Goal: Task Accomplishment & Management: Use online tool/utility

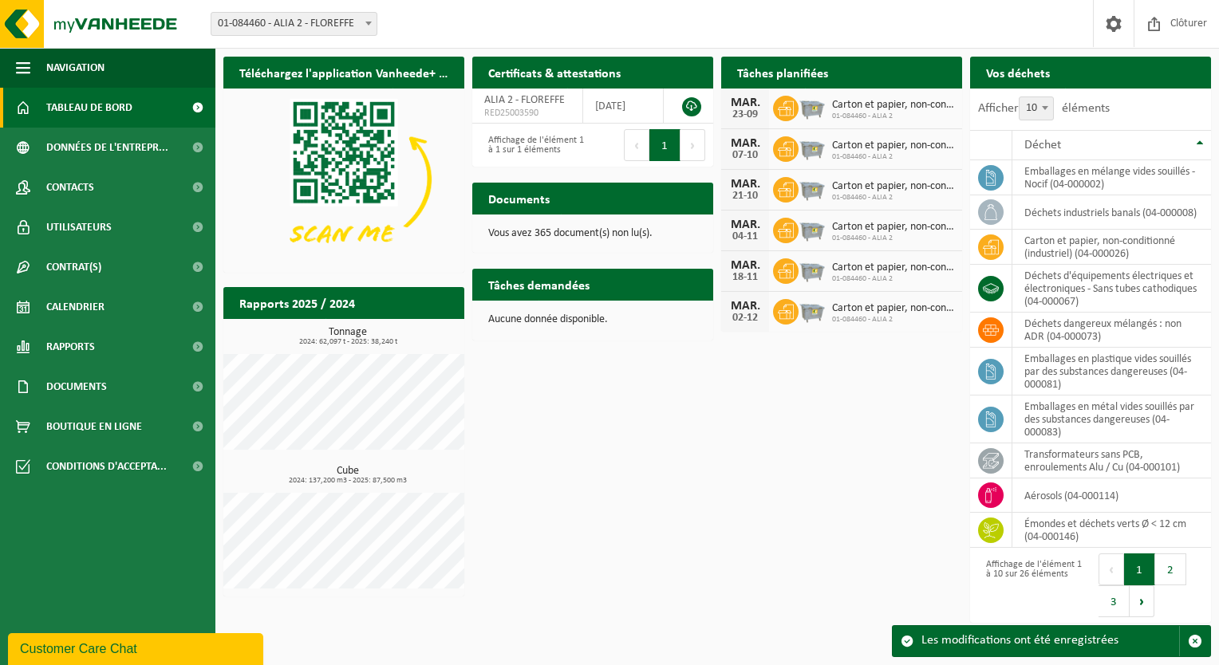
click at [565, 200] on div "Documents Consulter vos documents" at bounding box center [592, 199] width 241 height 32
click at [503, 193] on h2 "Documents" at bounding box center [518, 198] width 93 height 31
click at [1060, 295] on td "déchets d'équipements électriques et électroniques - Sans tubes cathodiques (04…" at bounding box center [1111, 289] width 199 height 48
click at [996, 289] on icon at bounding box center [991, 289] width 16 height 16
click at [1169, 560] on button "2" at bounding box center [1170, 570] width 31 height 32
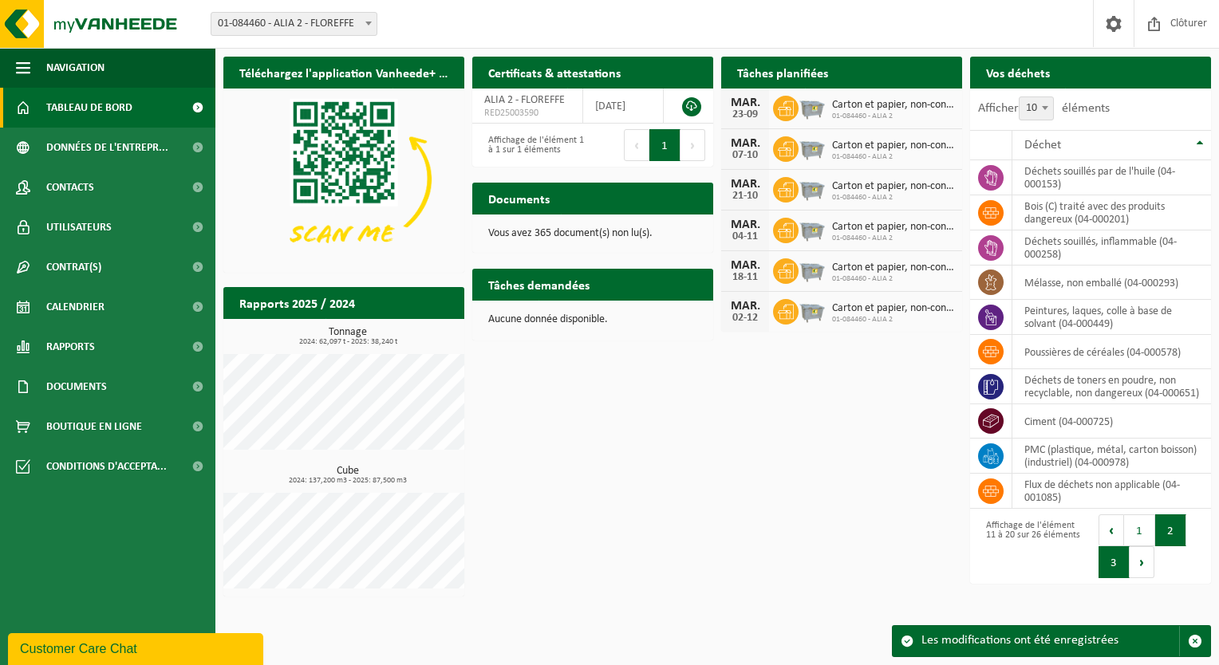
click at [1109, 570] on button "3" at bounding box center [1113, 562] width 31 height 32
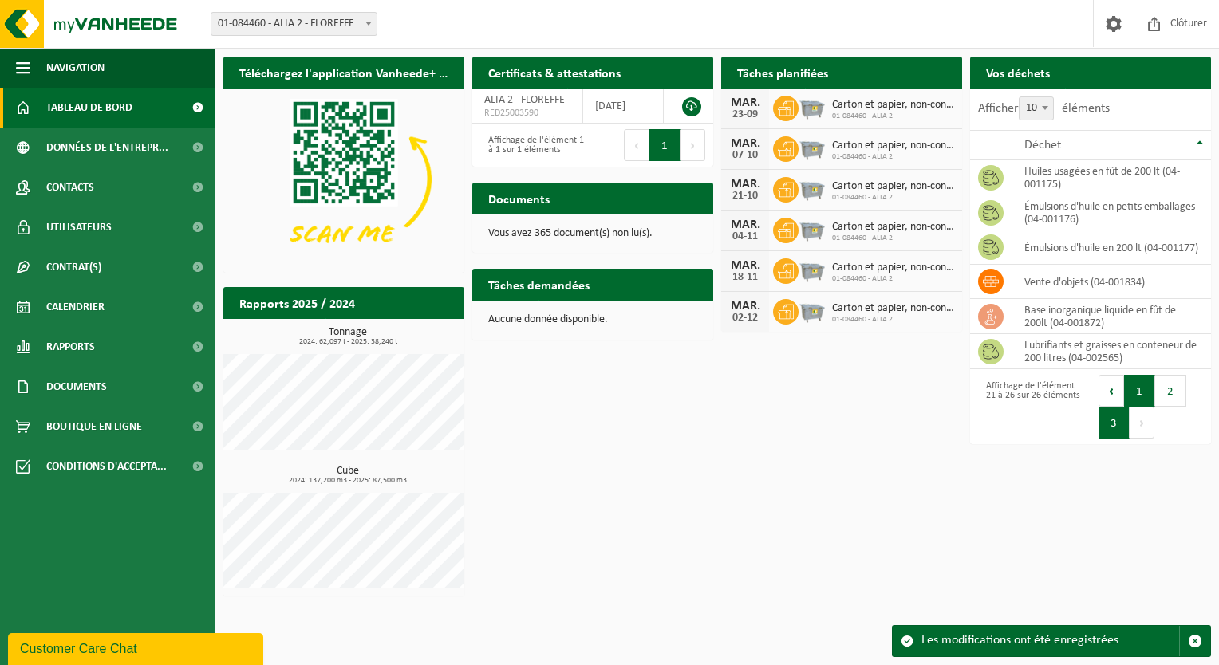
click at [1124, 386] on button "1" at bounding box center [1139, 391] width 31 height 32
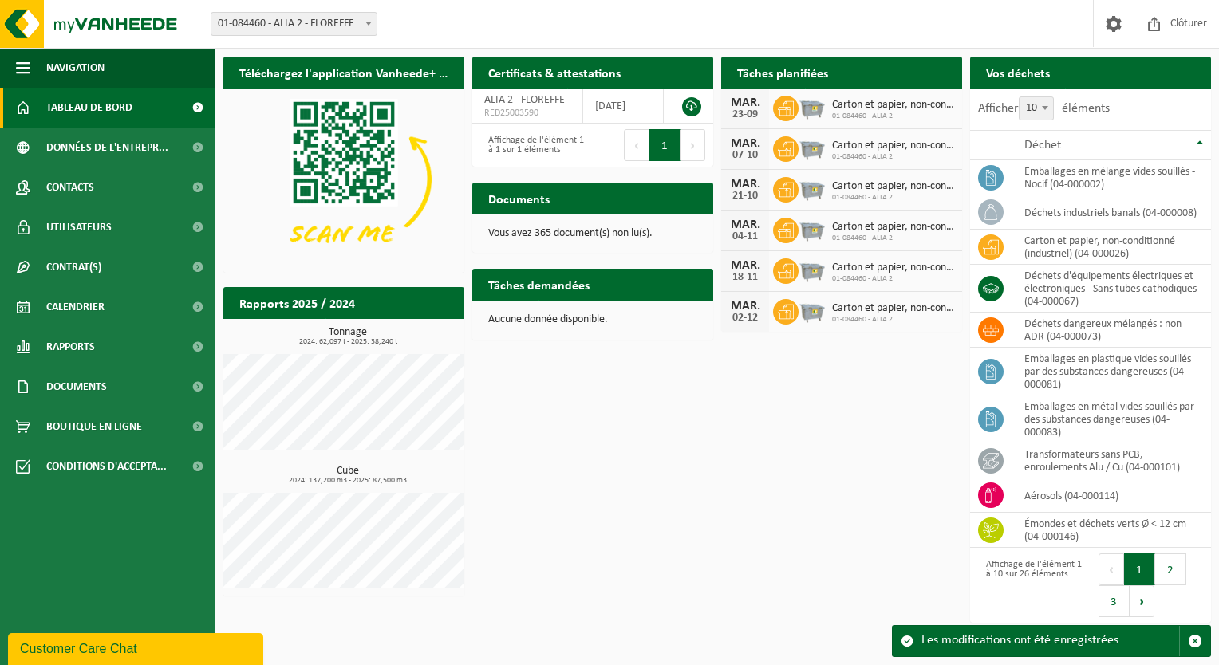
click at [695, 148] on button "Suivant" at bounding box center [692, 145] width 25 height 32
click at [101, 390] on span "Documents" at bounding box center [76, 387] width 61 height 40
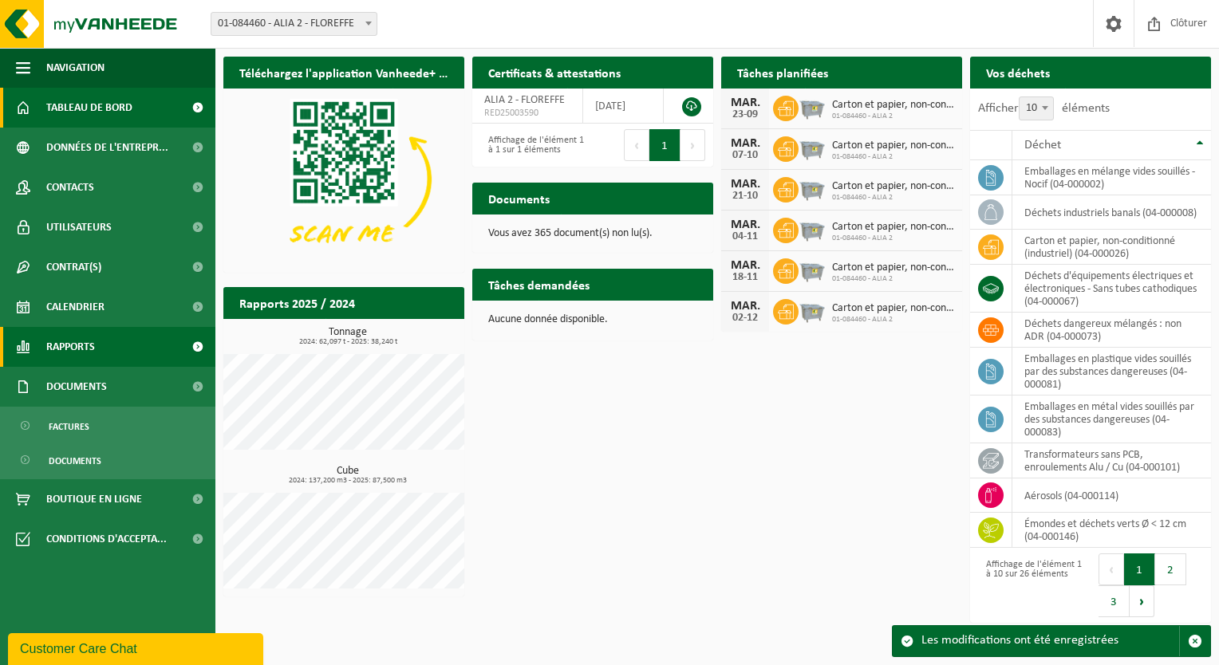
click at [61, 346] on span "Rapports" at bounding box center [70, 347] width 49 height 40
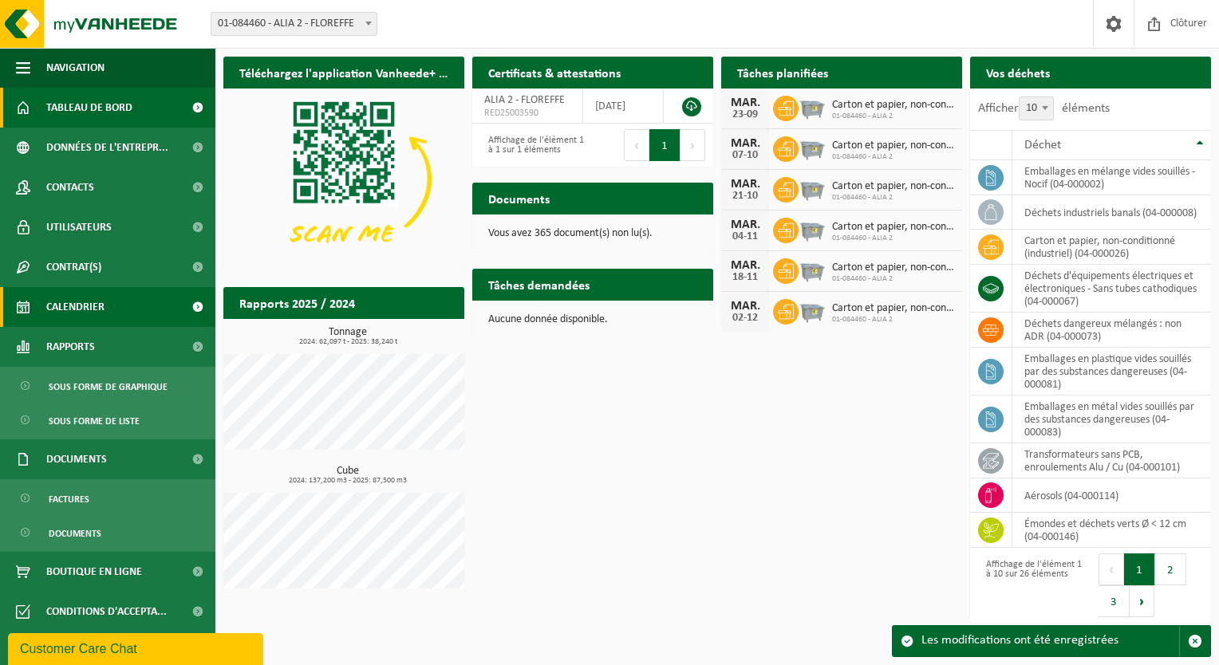
click at [70, 306] on span "Calendrier" at bounding box center [75, 307] width 58 height 40
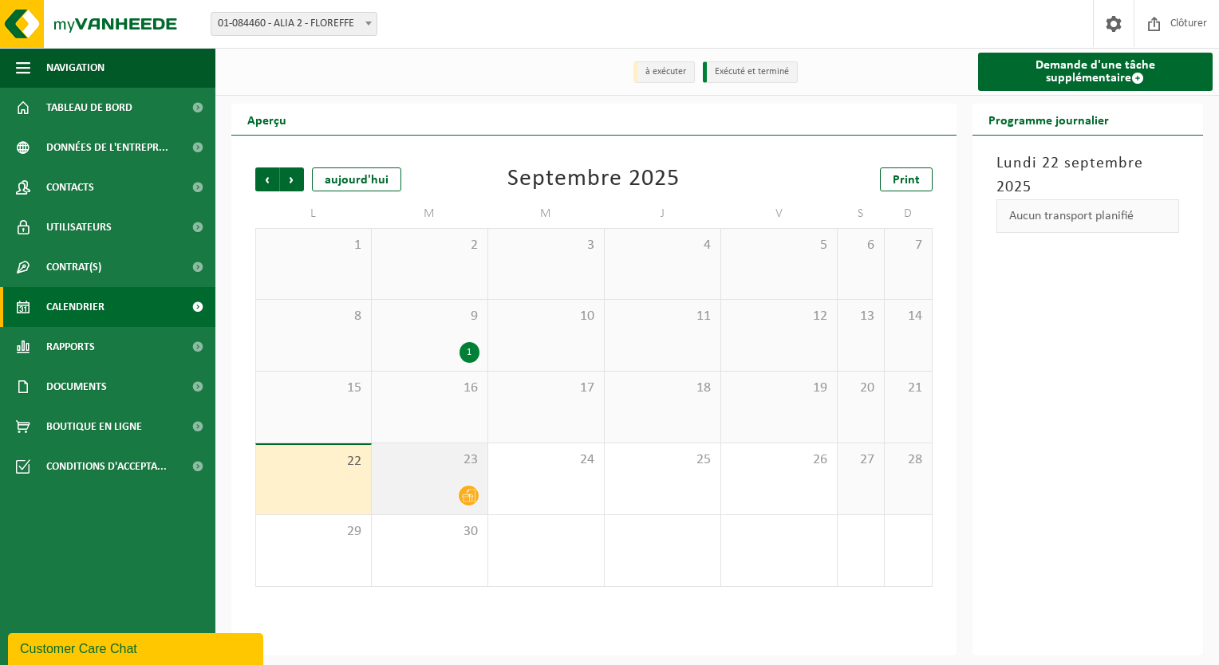
click at [471, 497] on icon at bounding box center [469, 496] width 14 height 14
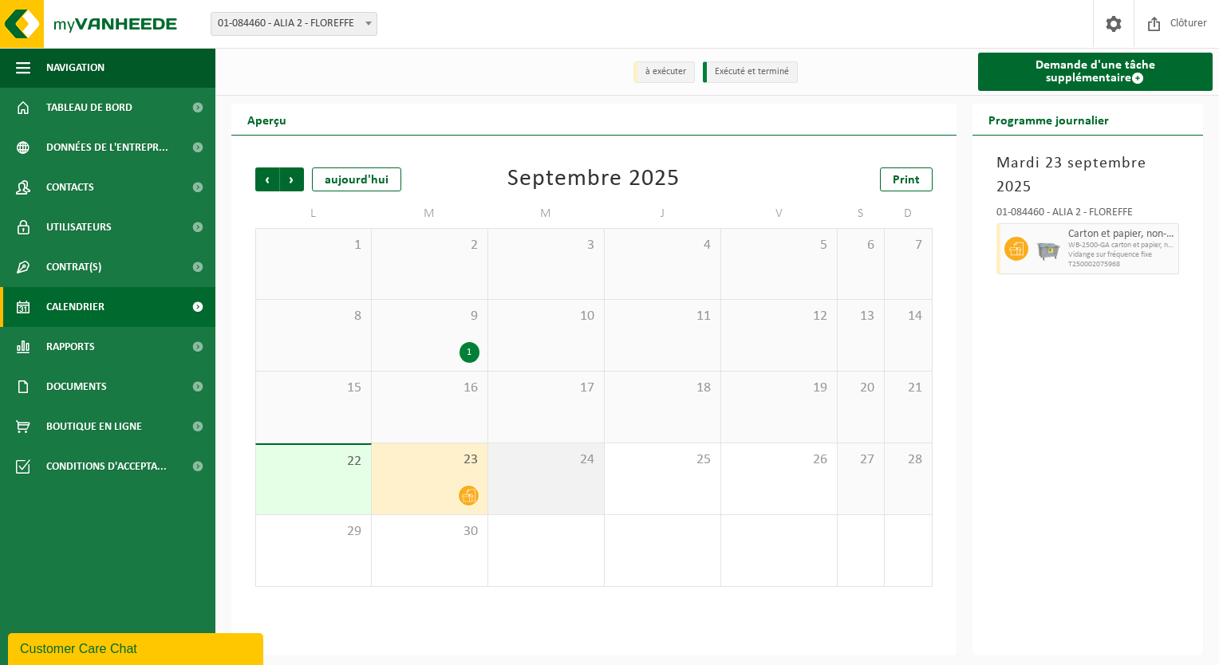
click at [575, 486] on div "24" at bounding box center [546, 479] width 116 height 71
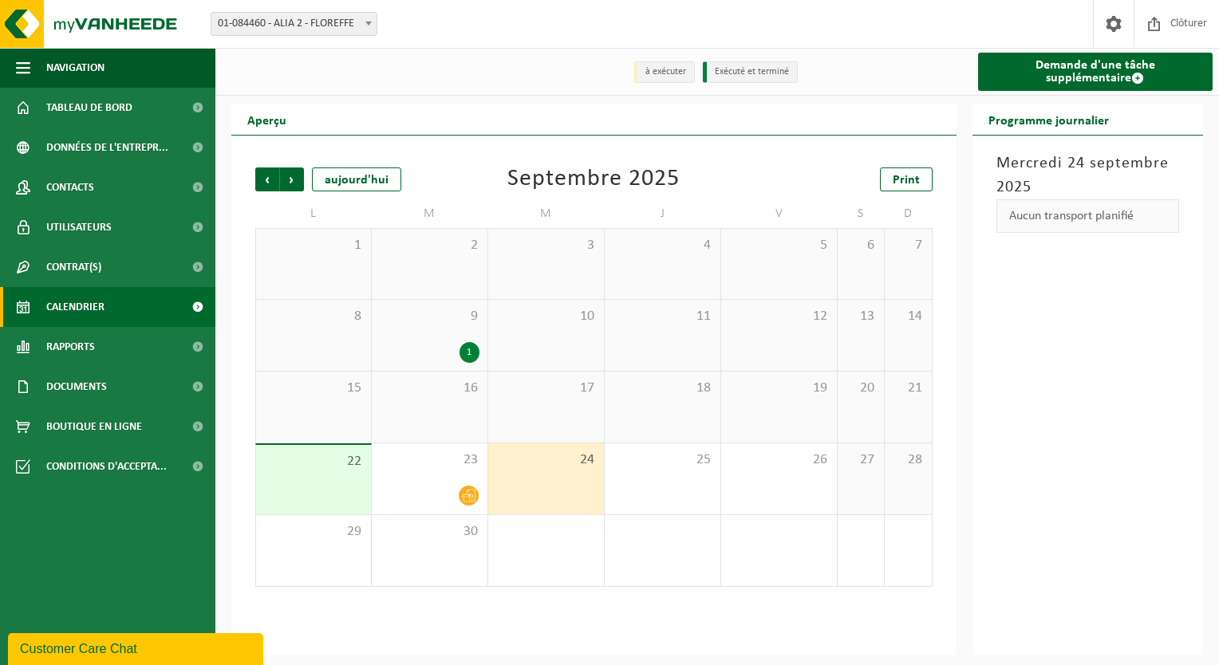
click at [1111, 223] on div "Aucun transport planifié" at bounding box center [1087, 216] width 183 height 34
click at [1131, 77] on span at bounding box center [1137, 78] width 13 height 13
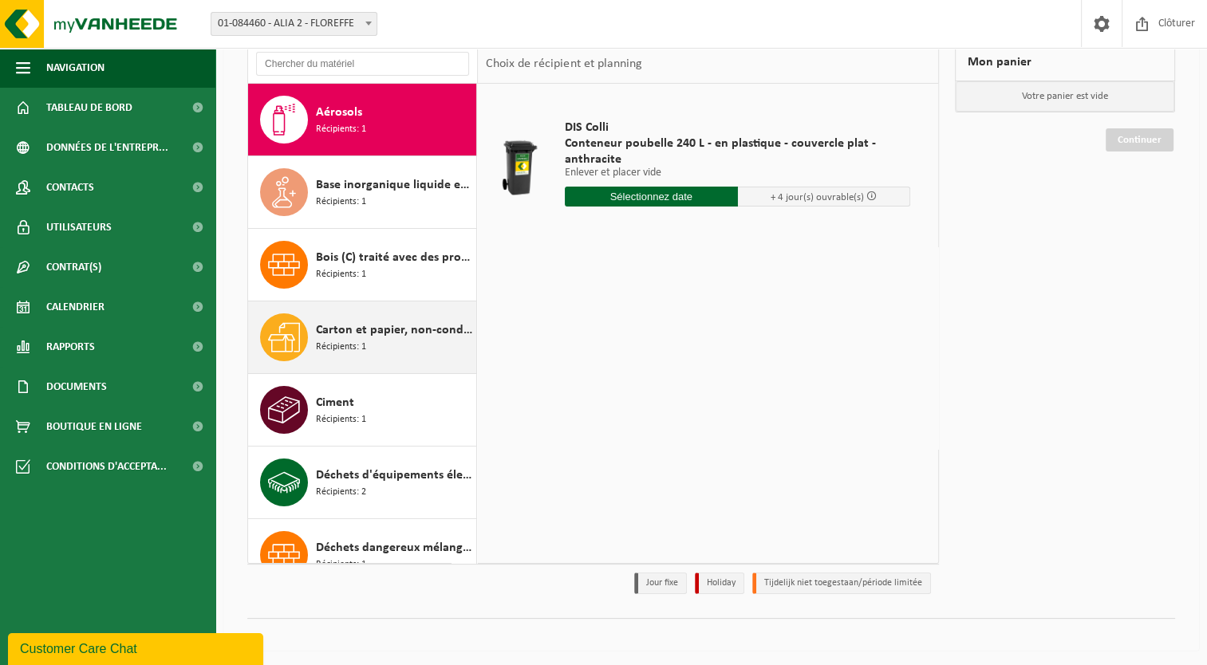
scroll to position [80, 0]
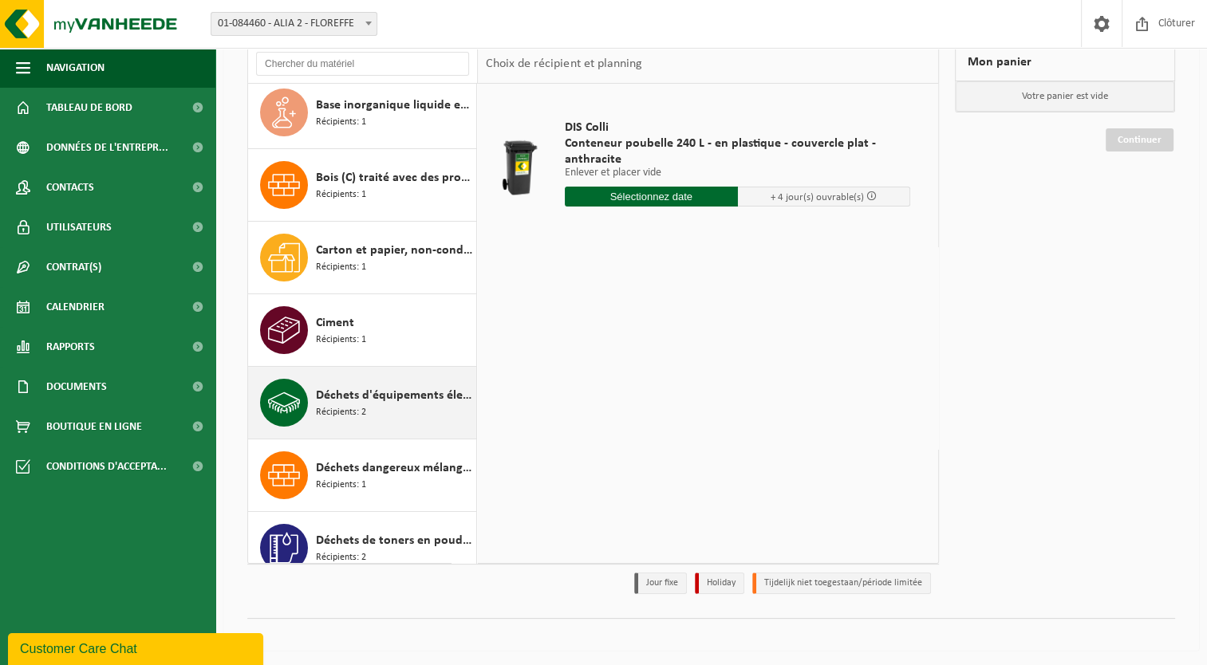
click at [364, 394] on span "Déchets d'équipements électriques et électroniques - Sans tubes cathodiques" at bounding box center [394, 395] width 156 height 19
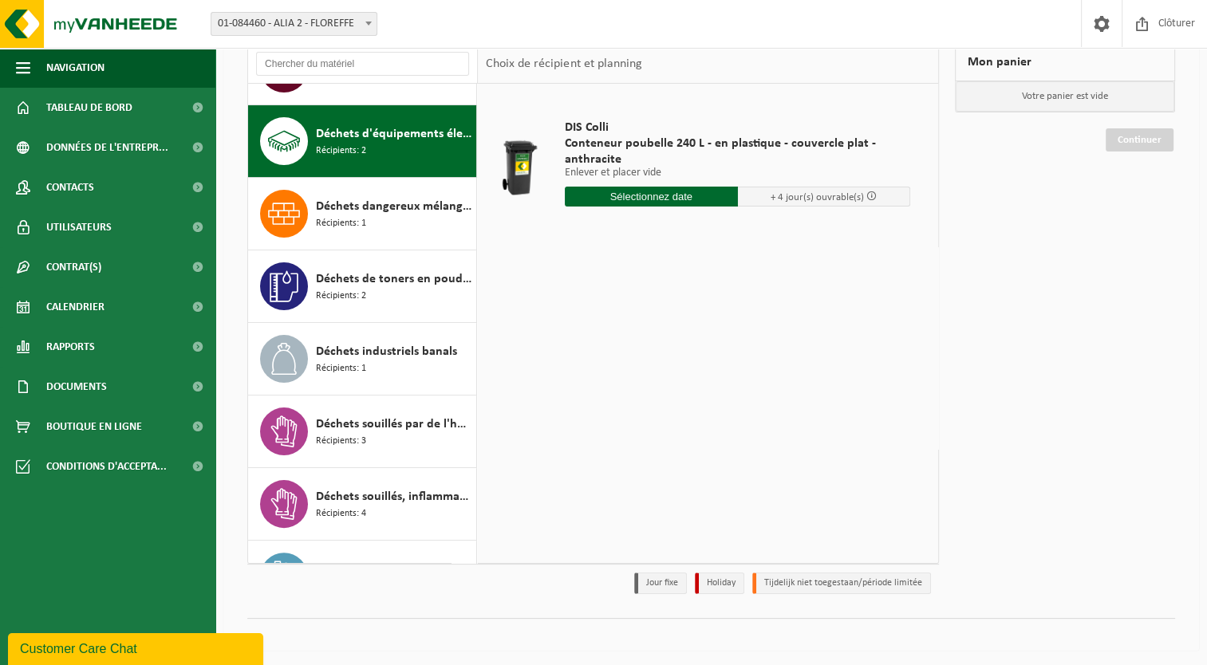
scroll to position [362, 0]
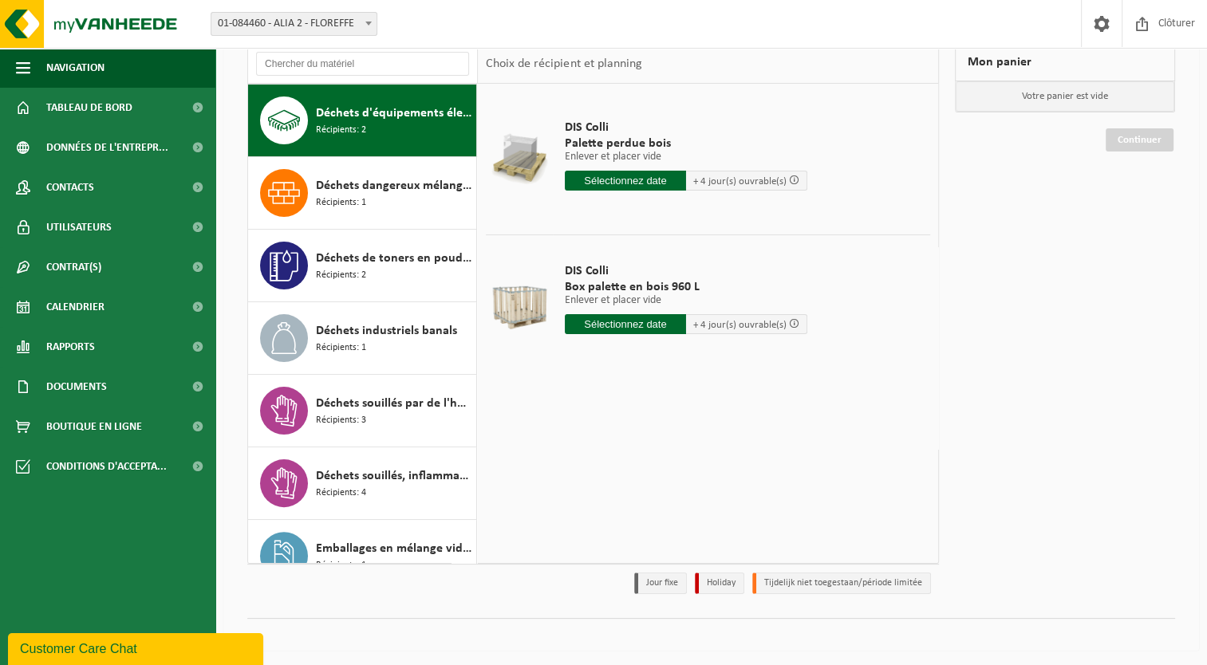
click at [369, 112] on span "Déchets d'équipements électriques et électroniques - Sans tubes cathodiques" at bounding box center [394, 113] width 156 height 19
click at [329, 116] on span "Déchets d'équipements électriques et électroniques - Sans tubes cathodiques" at bounding box center [394, 113] width 156 height 19
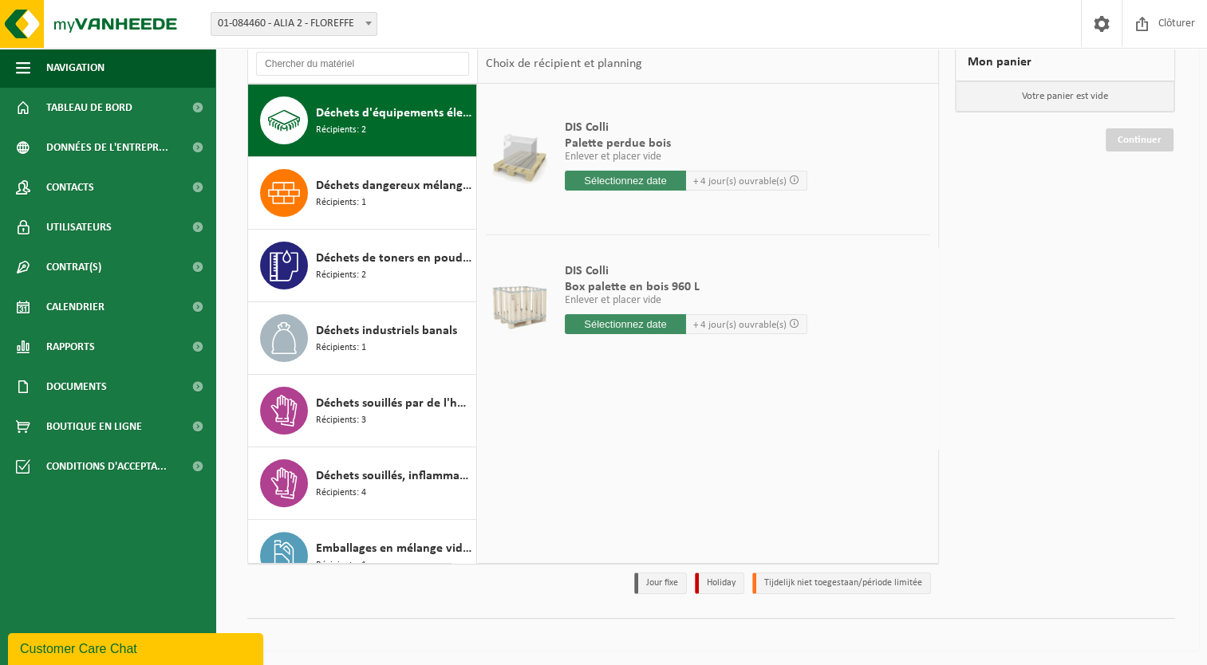
click at [329, 116] on span "Déchets d'équipements électriques et électroniques - Sans tubes cathodiques" at bounding box center [394, 113] width 156 height 19
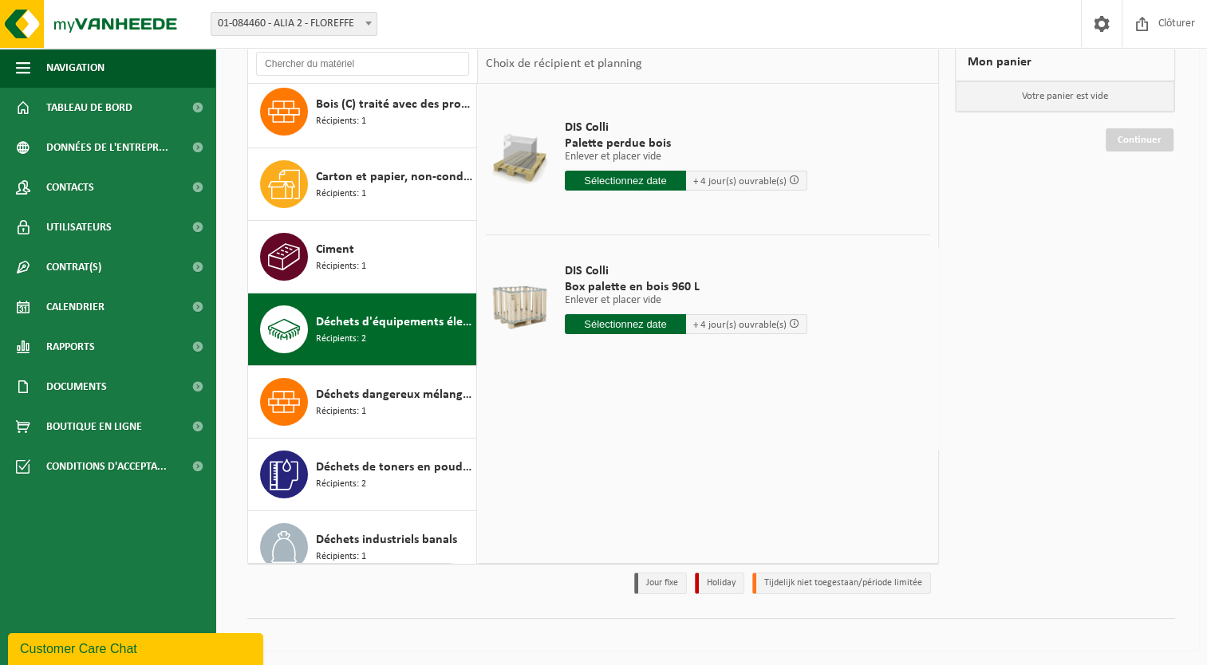
scroll to position [160, 0]
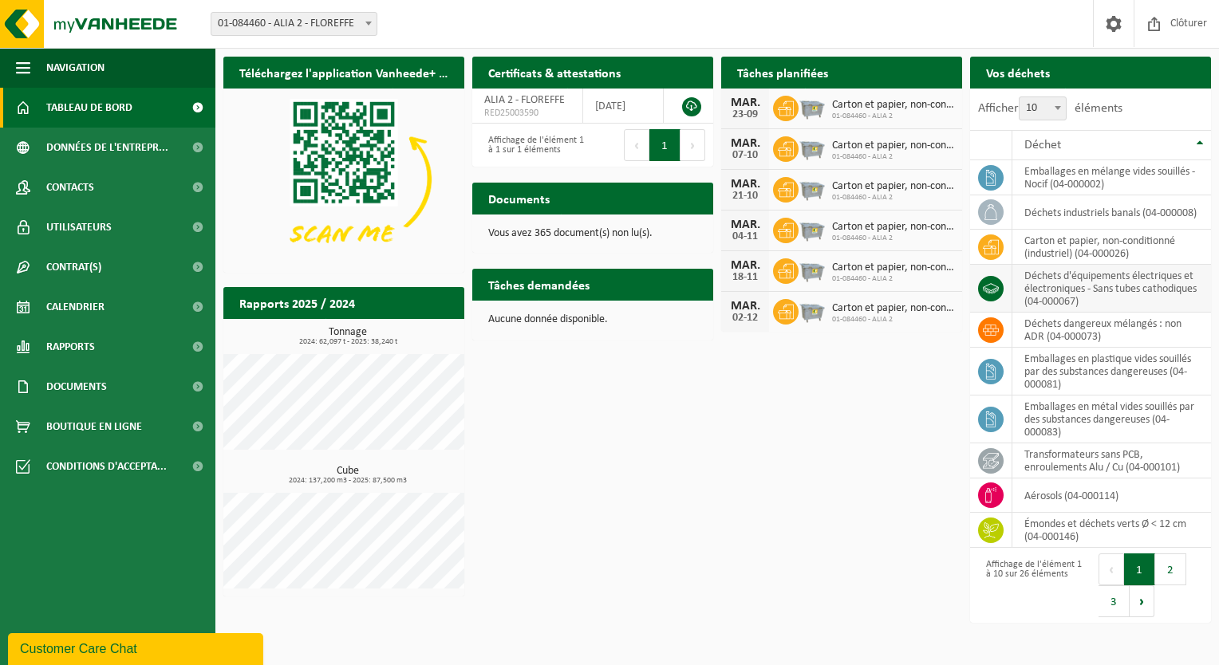
click at [1075, 292] on td "déchets d'équipements électriques et électroniques - Sans tubes cathodiques (04…" at bounding box center [1111, 289] width 199 height 48
click at [1167, 579] on button "2" at bounding box center [1170, 570] width 31 height 32
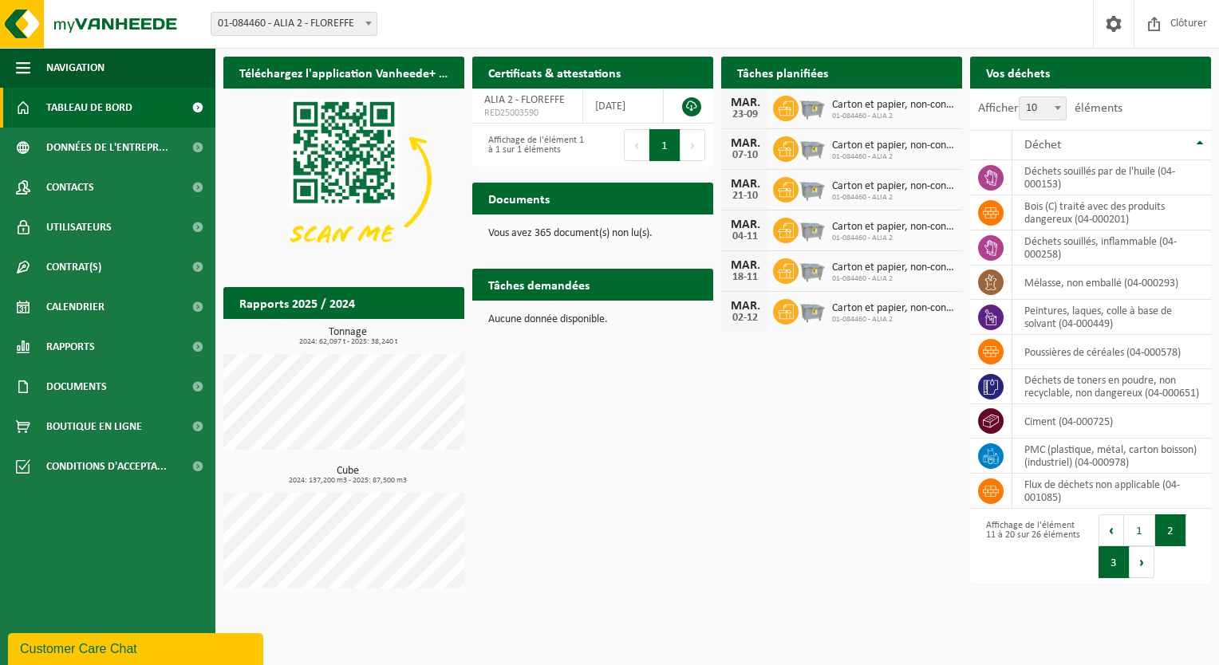
click at [1109, 569] on button "3" at bounding box center [1113, 562] width 31 height 32
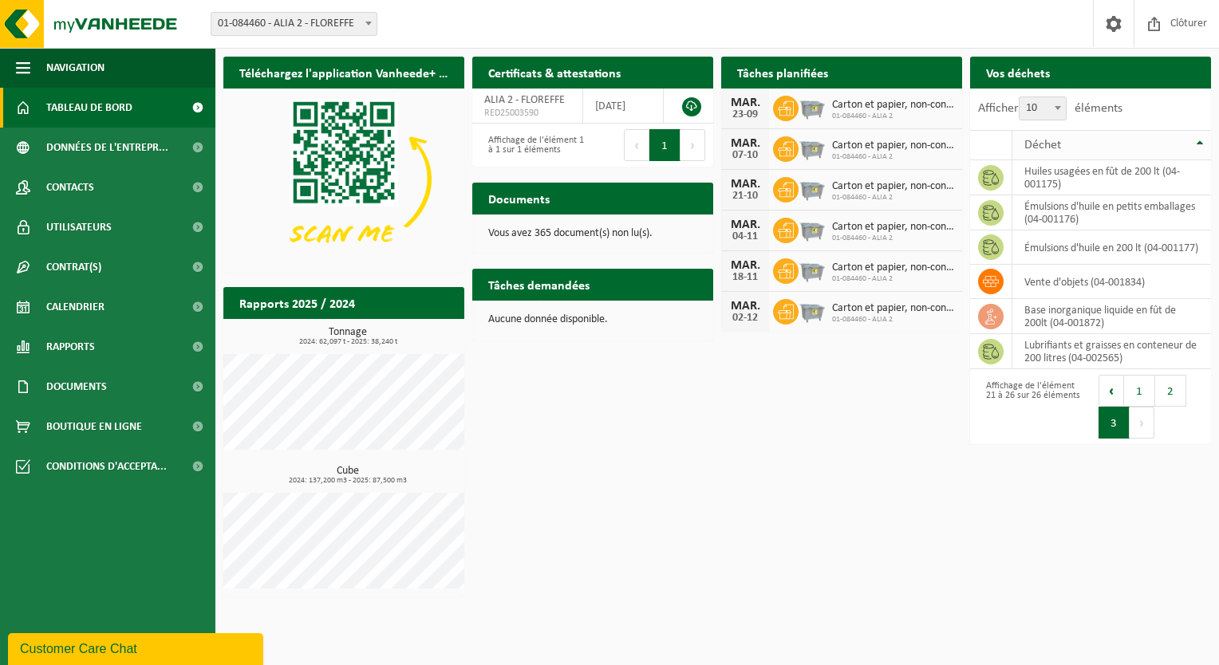
click at [1196, 145] on th "Déchet" at bounding box center [1111, 145] width 199 height 30
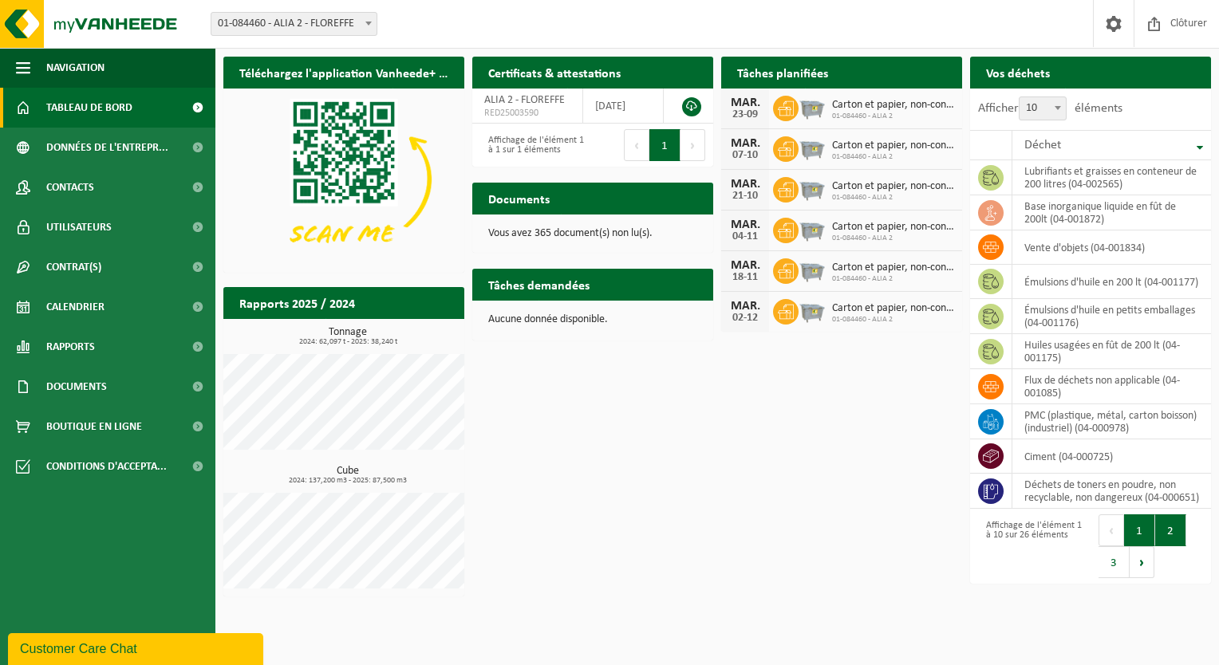
click at [1174, 544] on button "2" at bounding box center [1170, 531] width 31 height 32
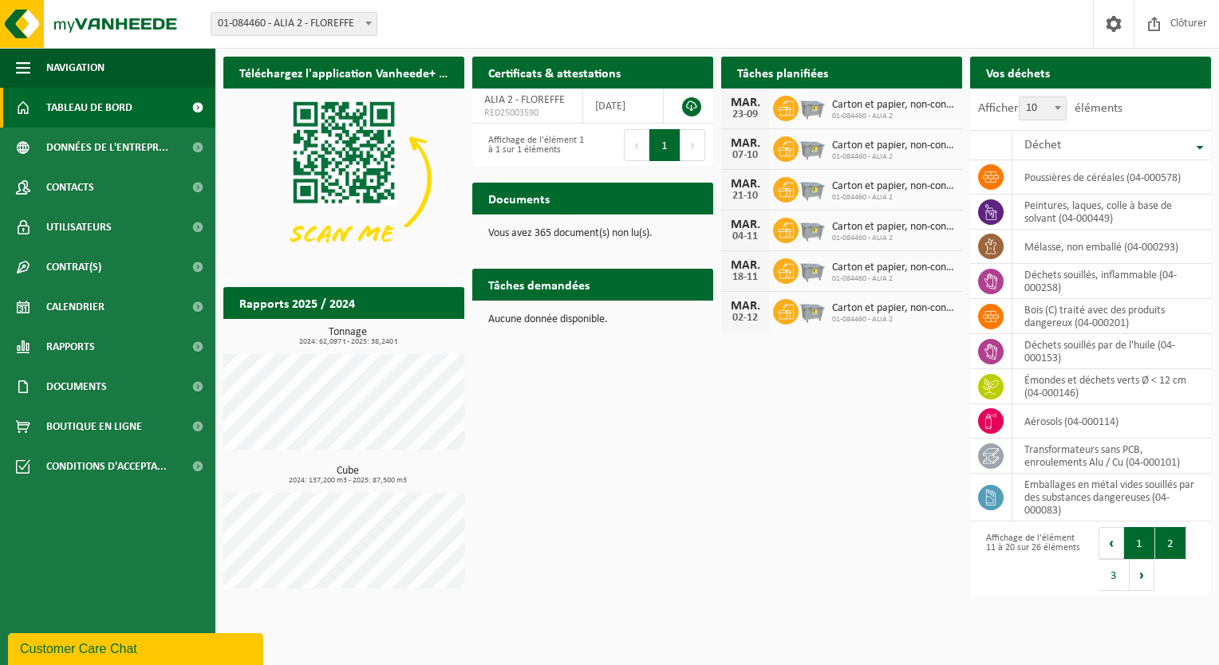
click at [1145, 533] on button "1" at bounding box center [1139, 543] width 31 height 32
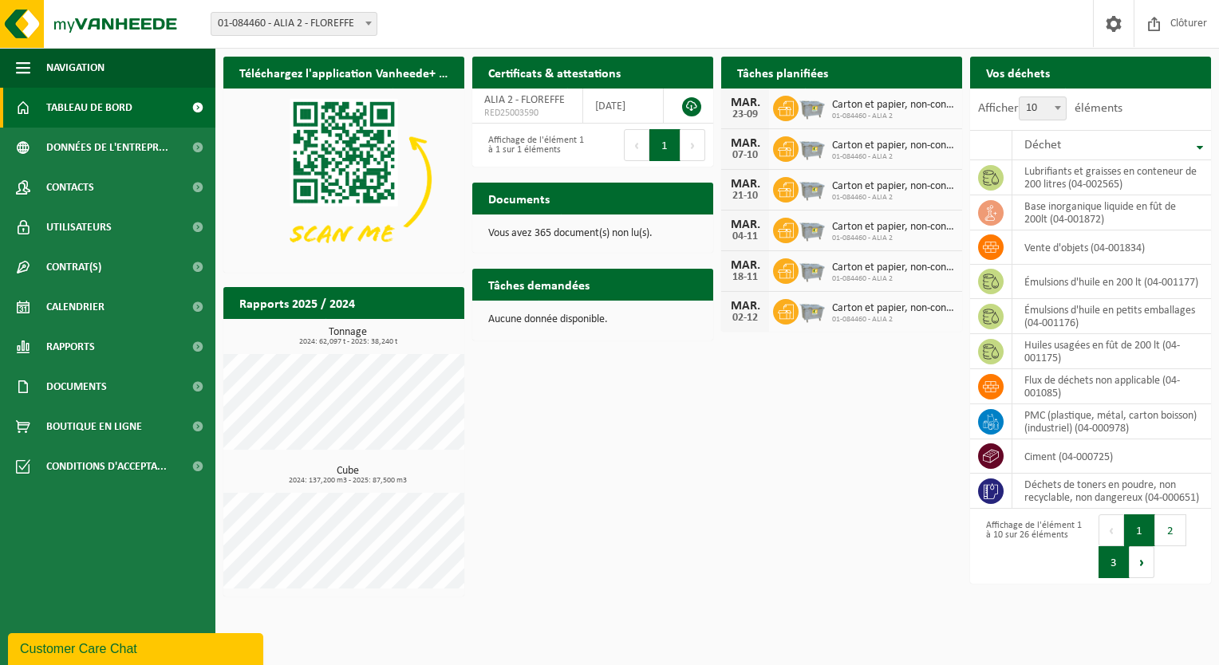
click at [1110, 570] on button "3" at bounding box center [1113, 562] width 31 height 32
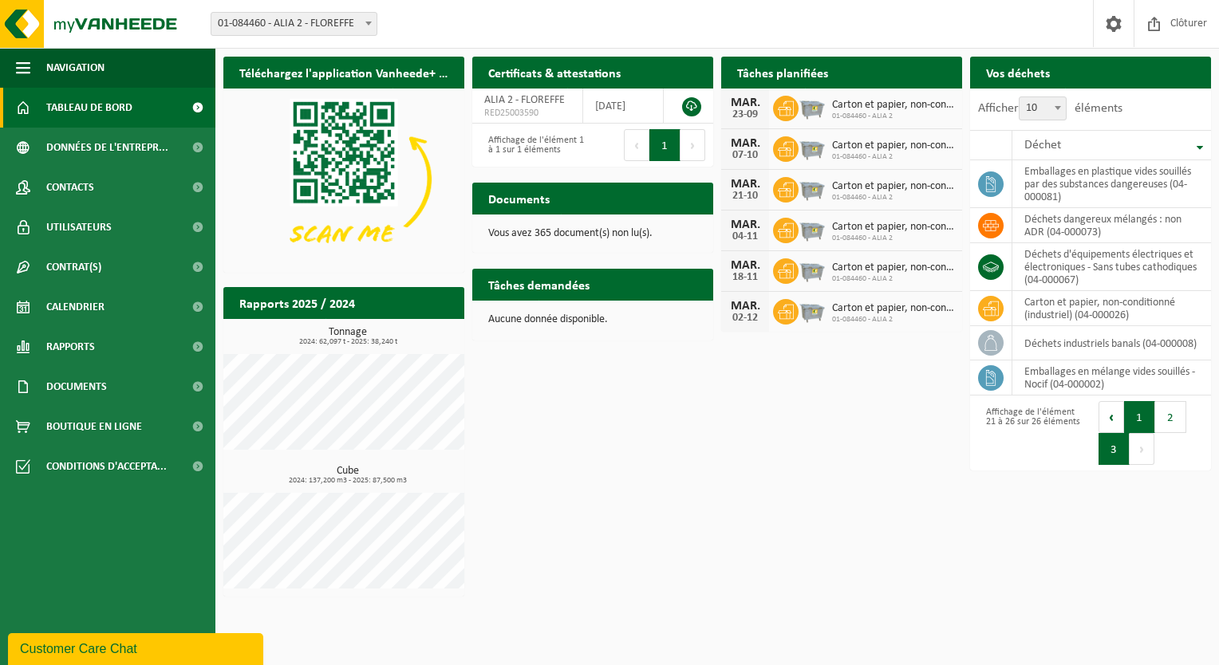
click at [1143, 423] on button "1" at bounding box center [1139, 417] width 31 height 32
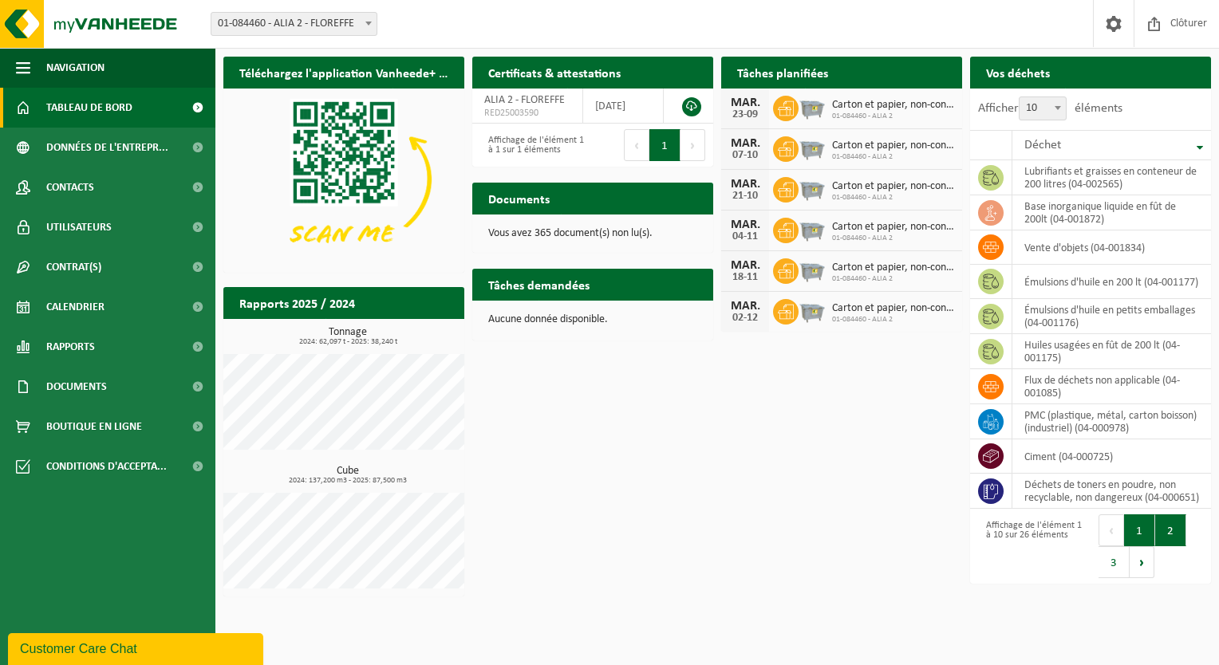
click at [1176, 542] on button "2" at bounding box center [1170, 531] width 31 height 32
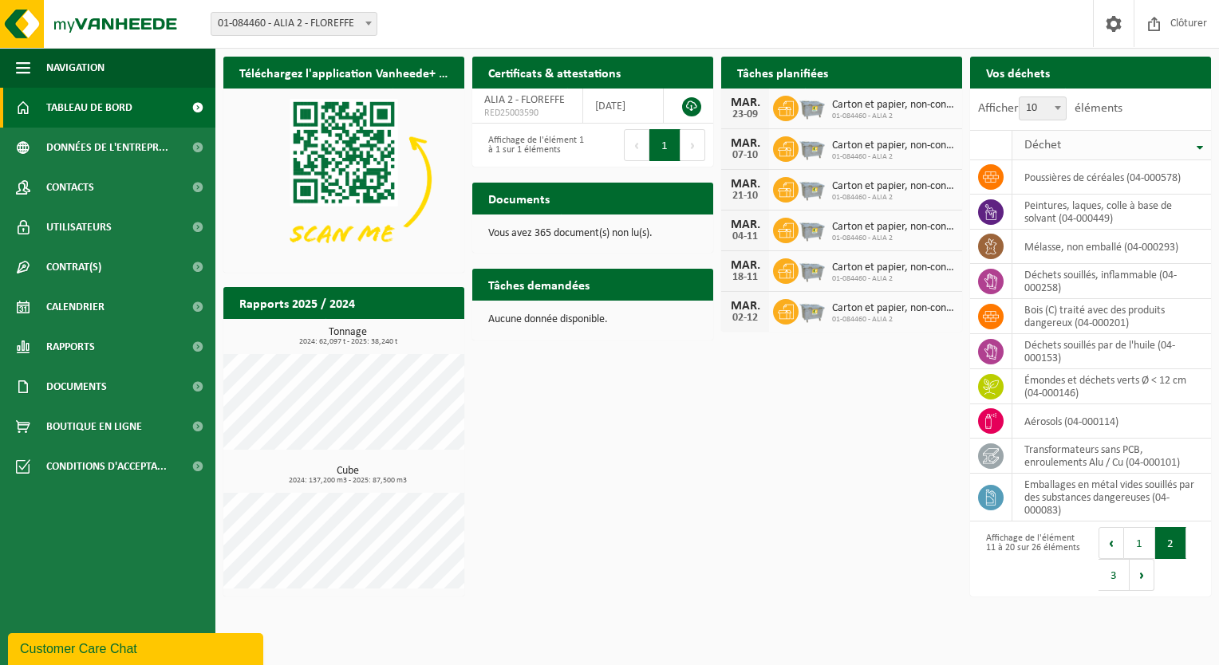
click at [1200, 146] on th "Déchet" at bounding box center [1111, 145] width 199 height 30
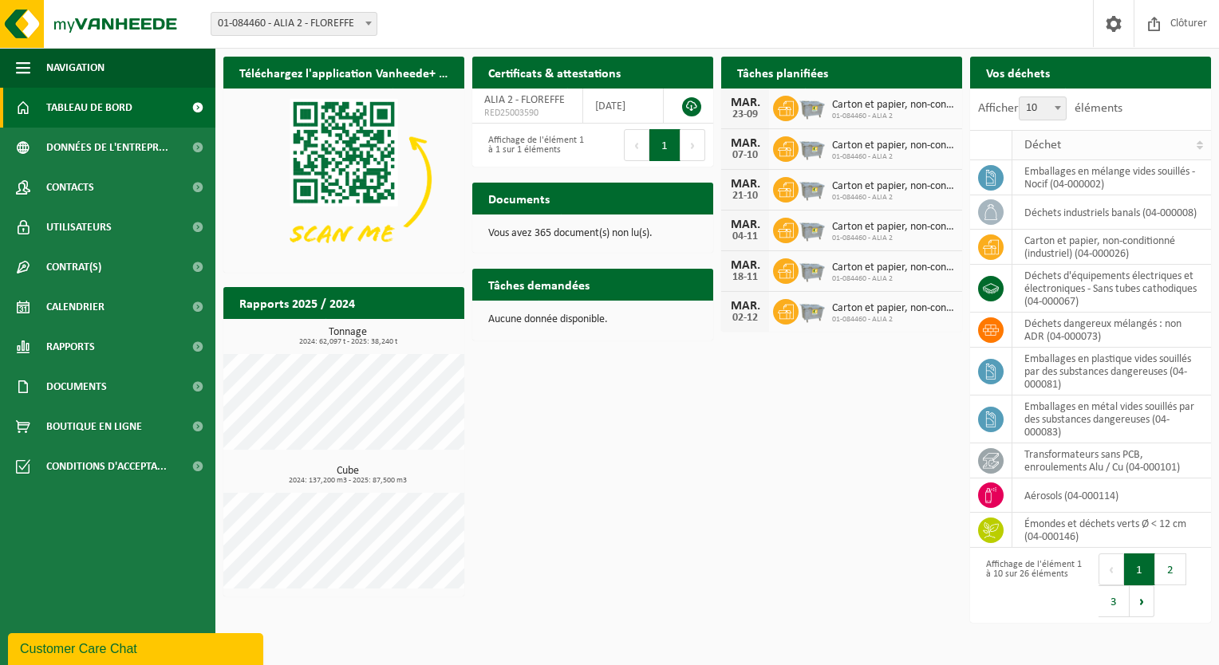
click at [1198, 145] on th "Déchet" at bounding box center [1111, 145] width 199 height 30
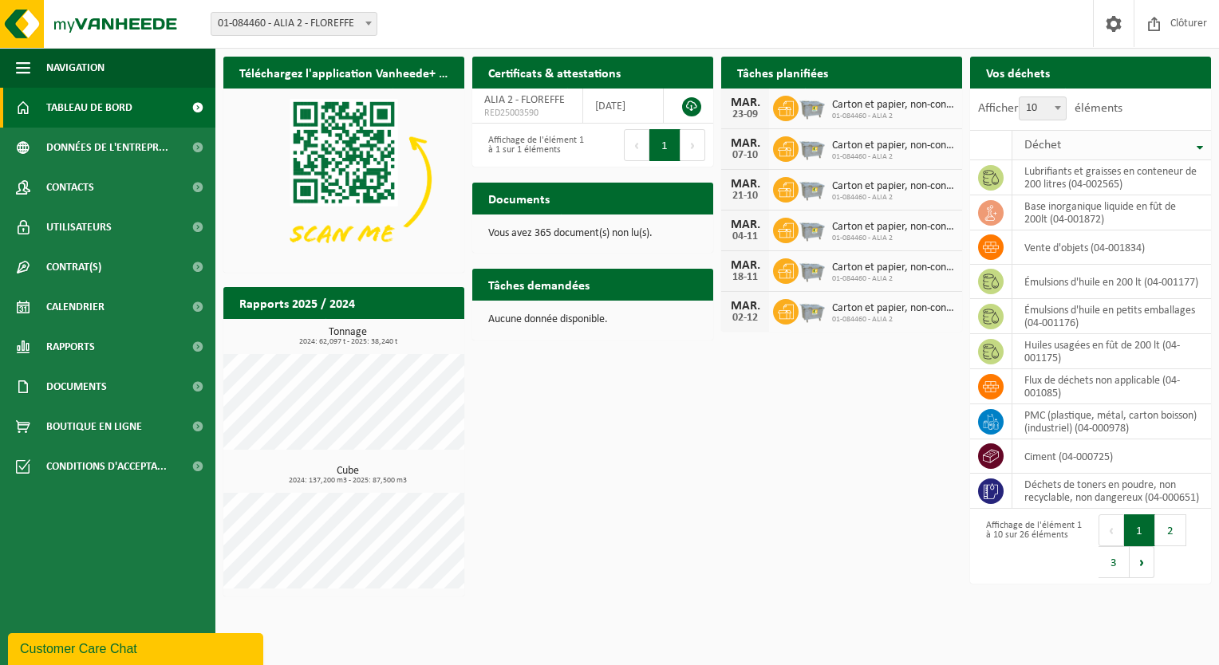
click at [1198, 145] on th "Déchet" at bounding box center [1111, 145] width 199 height 30
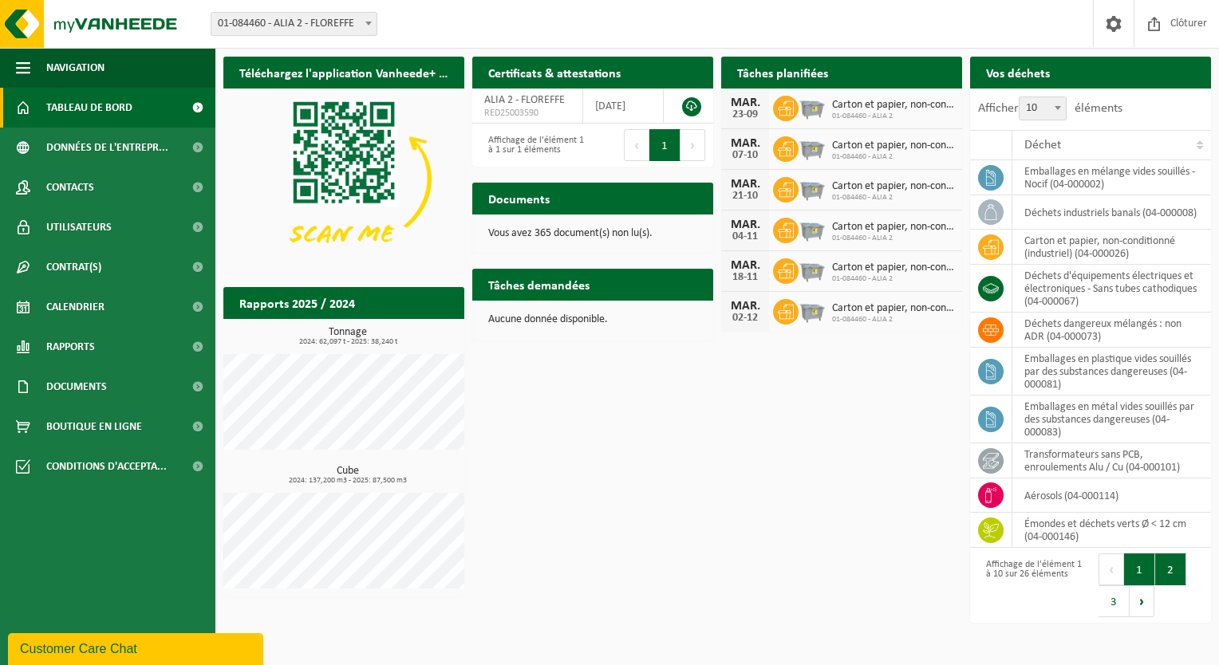
click at [1167, 574] on button "2" at bounding box center [1170, 570] width 31 height 32
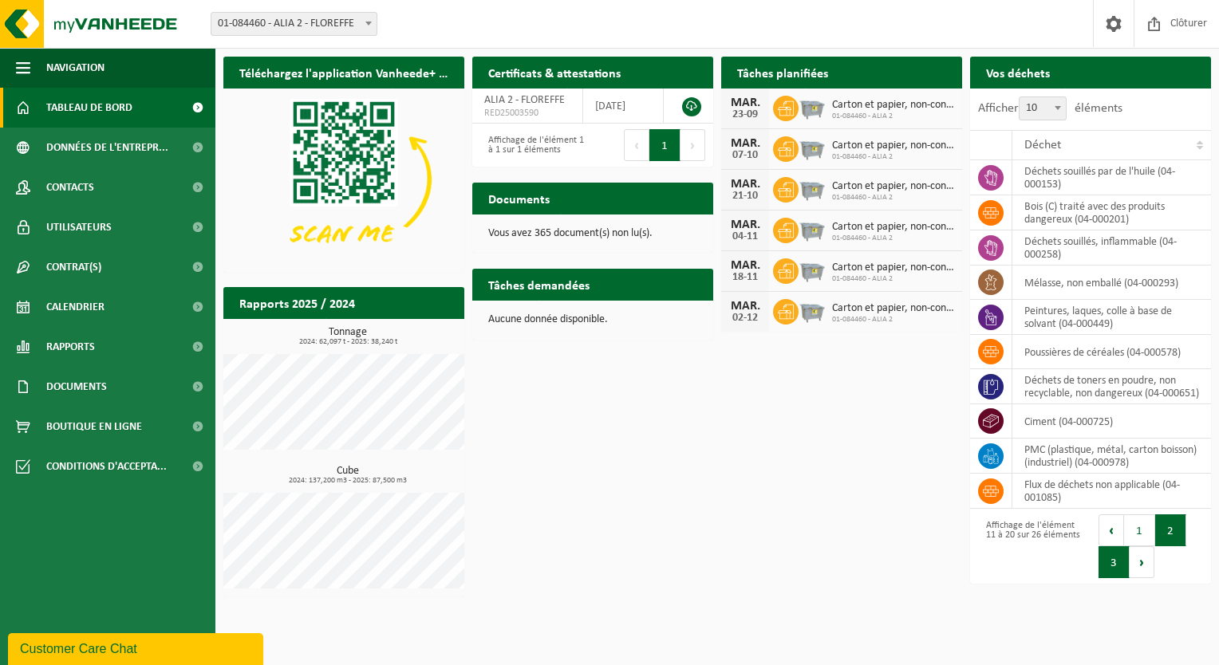
click at [1118, 578] on button "3" at bounding box center [1113, 562] width 31 height 32
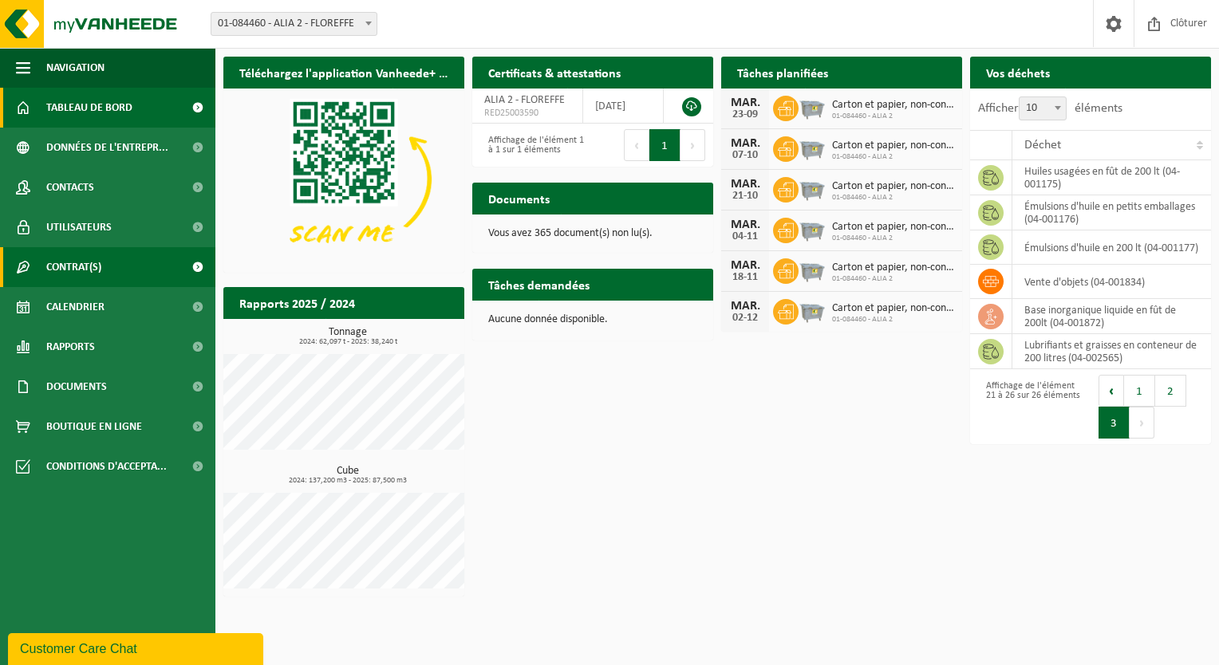
click at [79, 263] on span "Contrat(s)" at bounding box center [73, 267] width 55 height 40
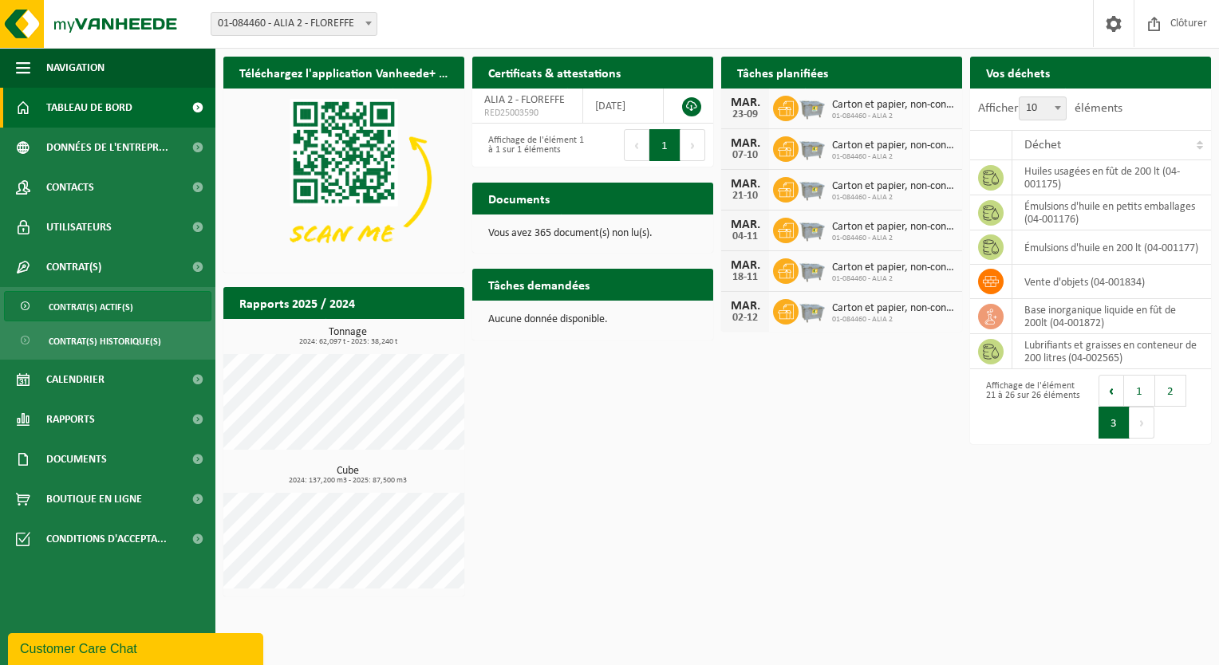
click at [99, 313] on span "Contrat(s) actif(s)" at bounding box center [91, 307] width 85 height 30
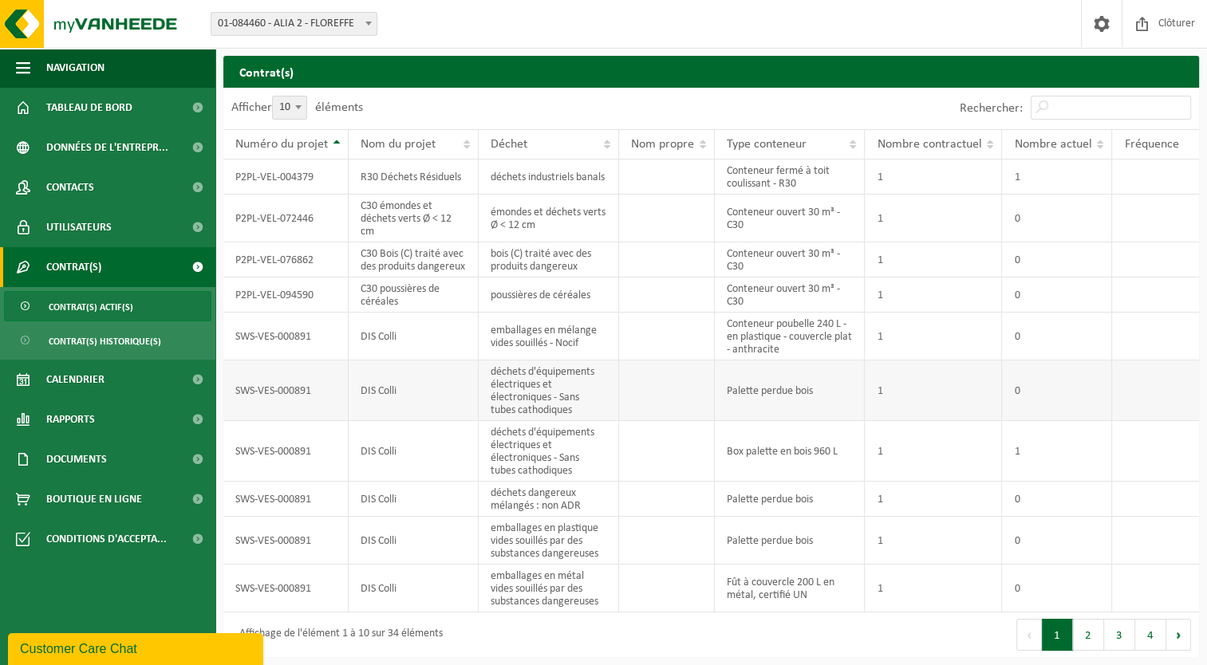
scroll to position [10, 0]
click at [1078, 632] on button "2" at bounding box center [1088, 635] width 31 height 32
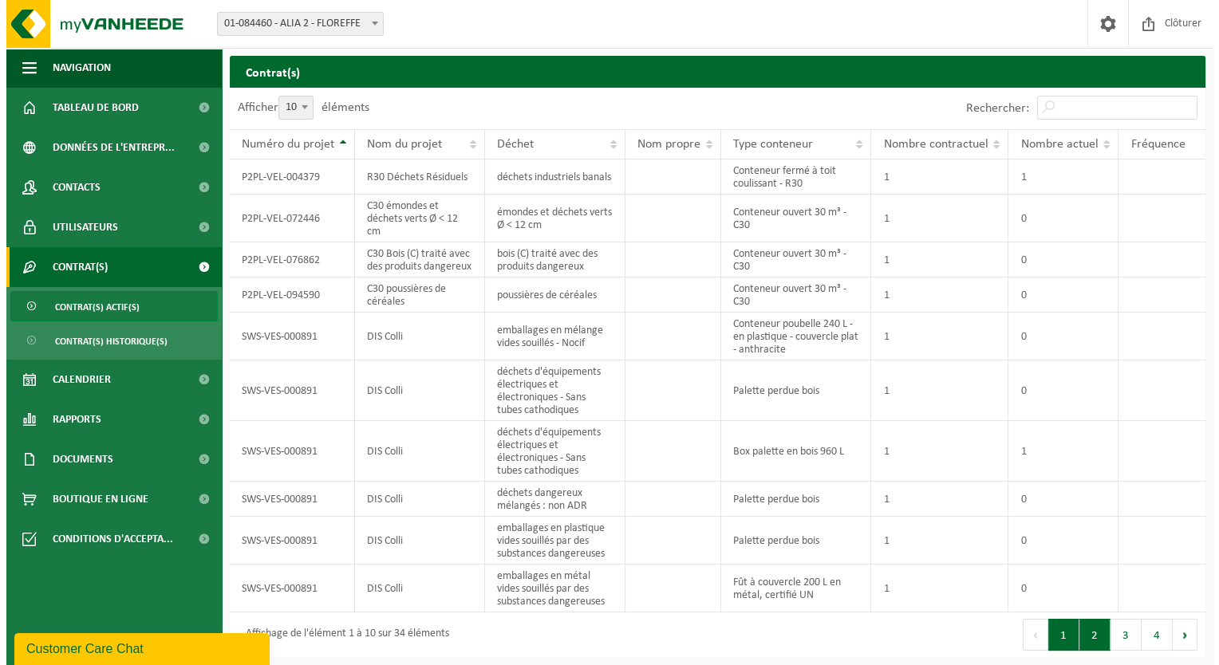
scroll to position [0, 0]
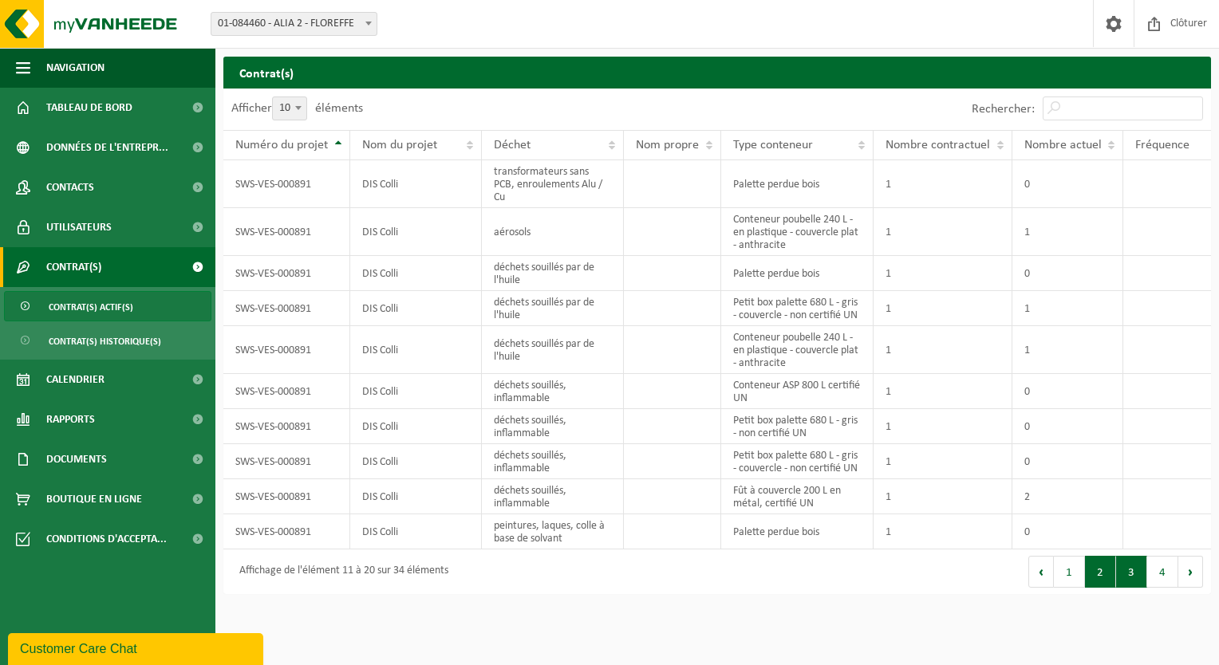
click at [1136, 570] on button "3" at bounding box center [1131, 572] width 31 height 32
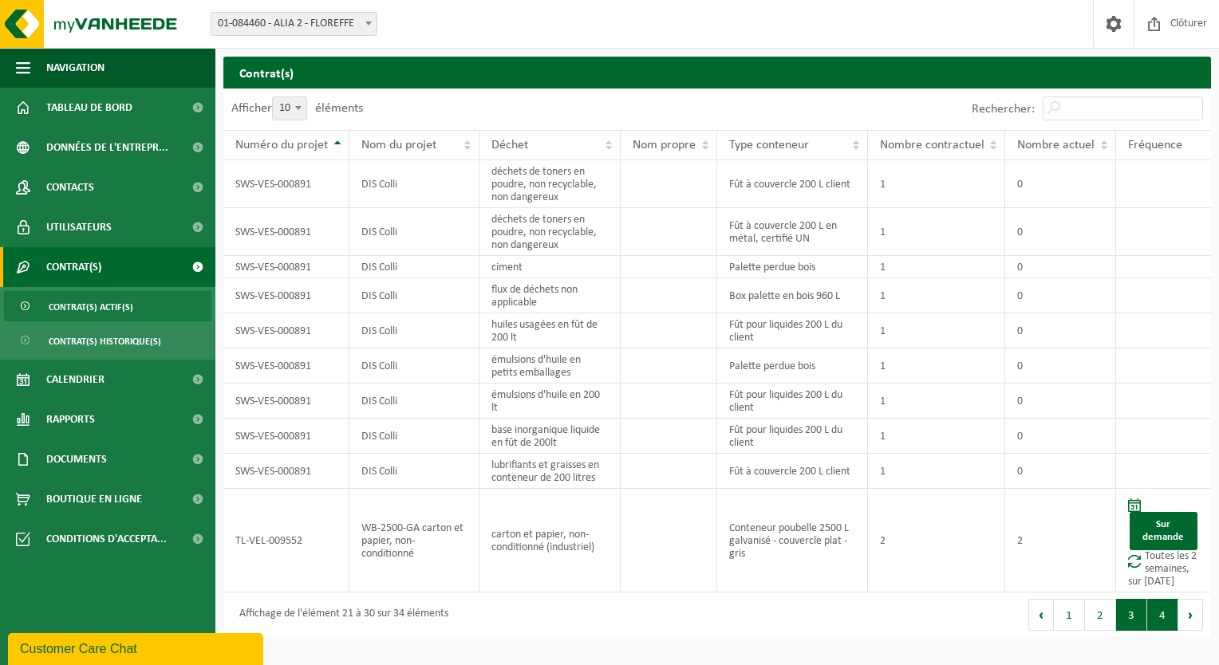
click at [1155, 618] on button "4" at bounding box center [1162, 615] width 31 height 32
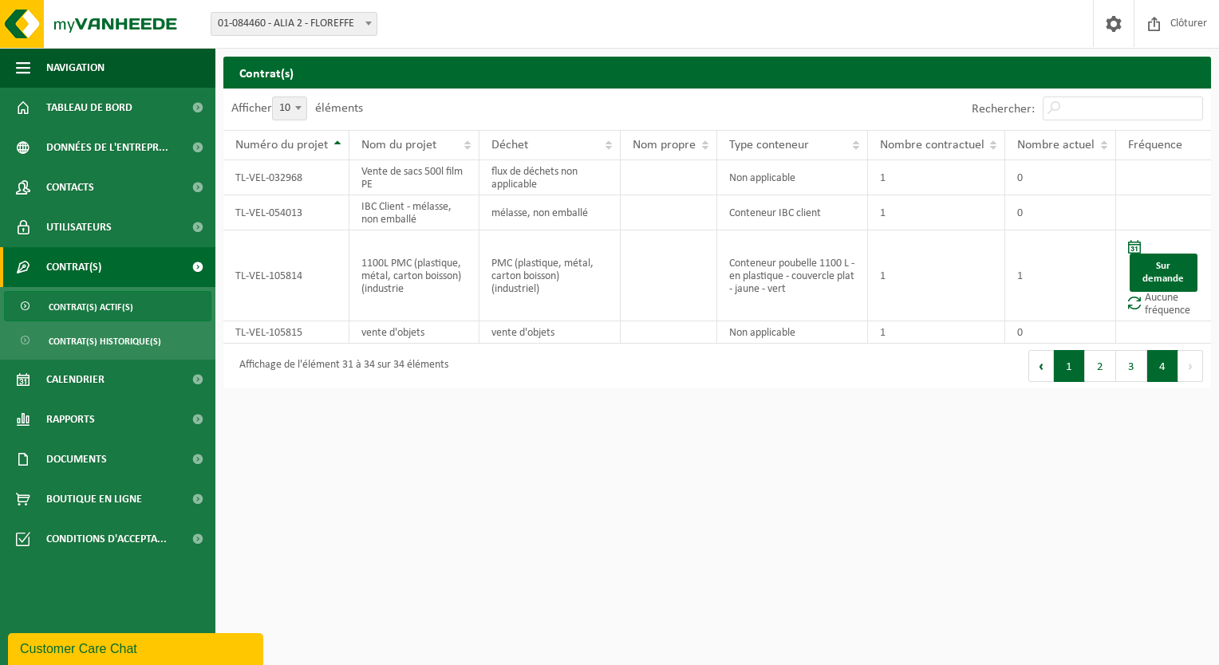
click at [1072, 373] on button "1" at bounding box center [1069, 366] width 31 height 32
